Goal: Task Accomplishment & Management: Complete application form

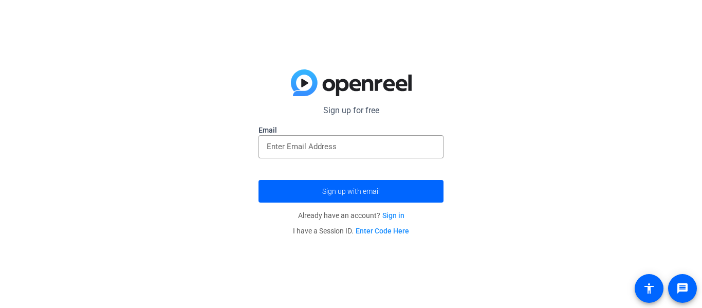
click at [333, 154] on div at bounding box center [351, 146] width 169 height 23
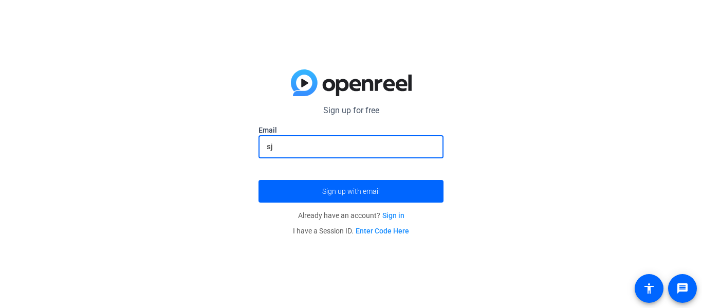
type input "s"
type input "nsypolka@sjdrsaints.org"
click at [258, 180] on button "Sign up with email" at bounding box center [350, 191] width 185 height 23
